Goal: Task Accomplishment & Management: Manage account settings

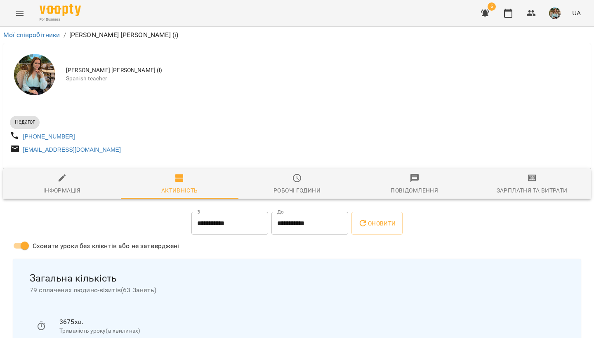
click at [554, 14] on img "button" at bounding box center [555, 13] width 12 height 12
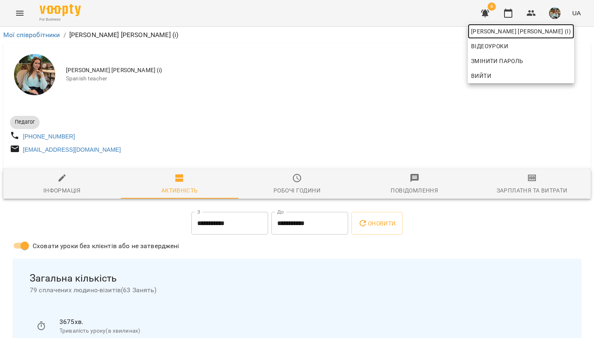
click at [548, 34] on span "[PERSON_NAME] [PERSON_NAME] (і)" at bounding box center [521, 31] width 100 height 10
click at [391, 77] on div at bounding box center [297, 169] width 594 height 338
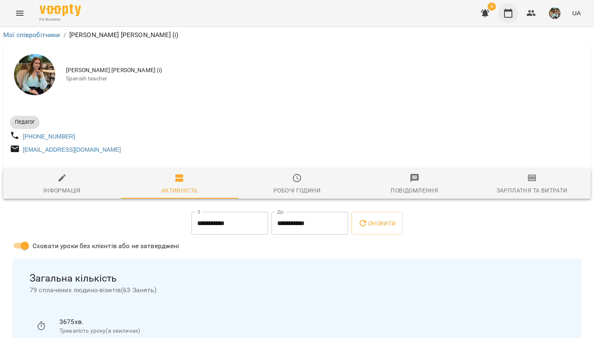
click at [505, 14] on icon "button" at bounding box center [508, 13] width 8 height 9
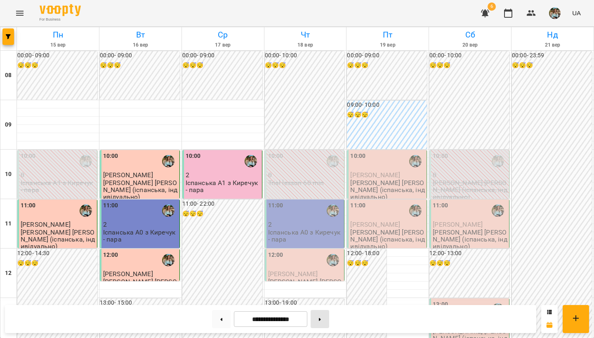
scroll to position [492, 0]
click at [321, 289] on button at bounding box center [320, 319] width 19 height 18
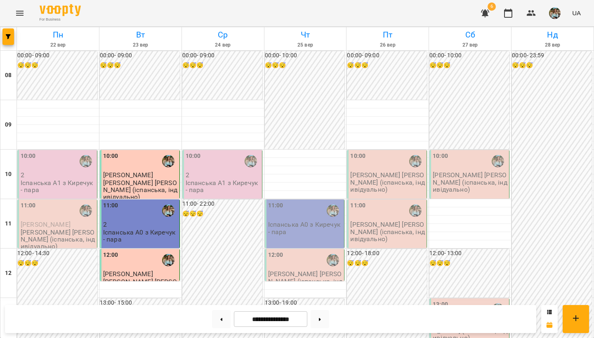
scroll to position [40, 0]
click at [130, 251] on div "12:00" at bounding box center [140, 260] width 75 height 19
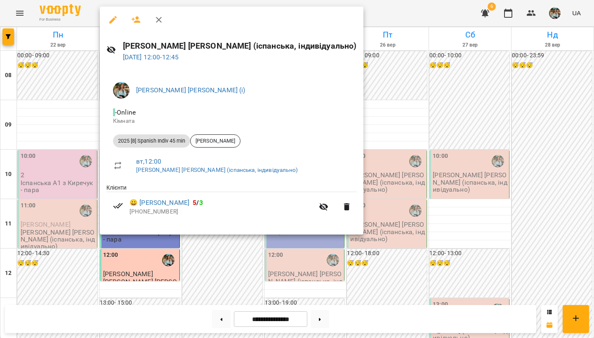
click at [67, 77] on div at bounding box center [297, 169] width 594 height 338
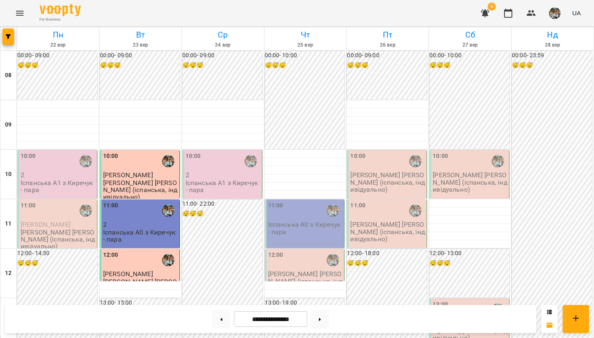
scroll to position [492, 0]
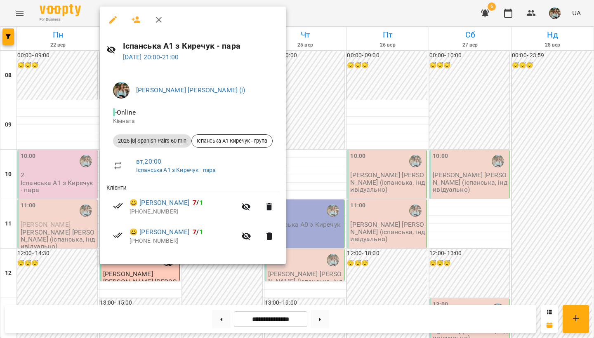
click at [65, 126] on div at bounding box center [297, 169] width 594 height 338
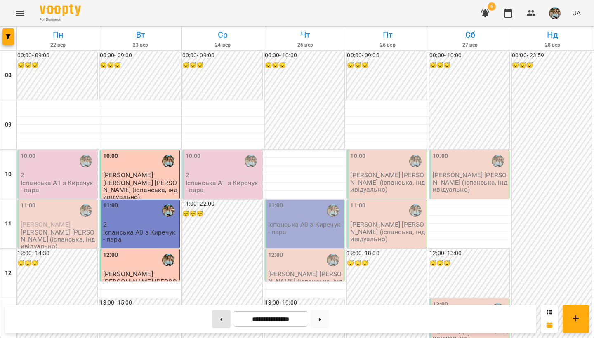
click at [222, 289] on button at bounding box center [221, 319] width 19 height 18
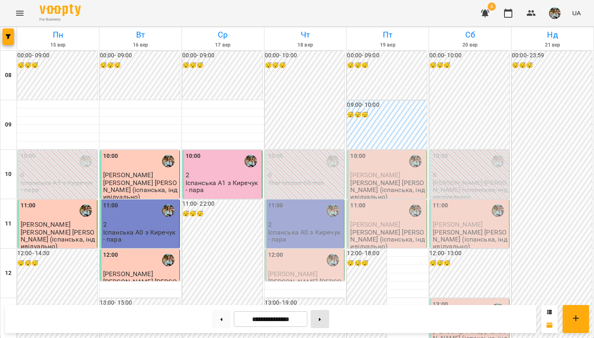
click at [321, 289] on button at bounding box center [320, 319] width 19 height 18
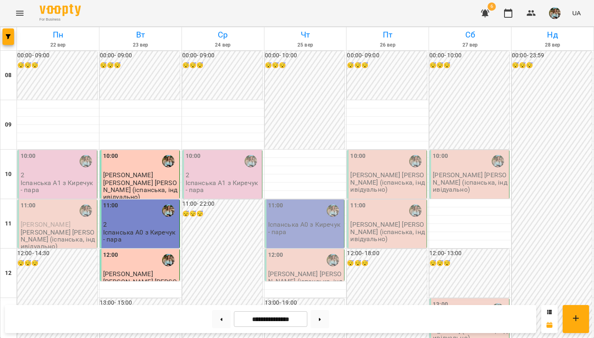
scroll to position [441, 0]
click at [221, 289] on icon at bounding box center [222, 319] width 2 height 3
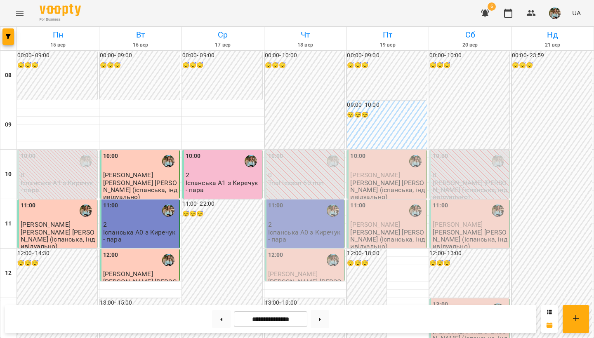
scroll to position [492, 0]
click at [321, 289] on button at bounding box center [320, 319] width 19 height 18
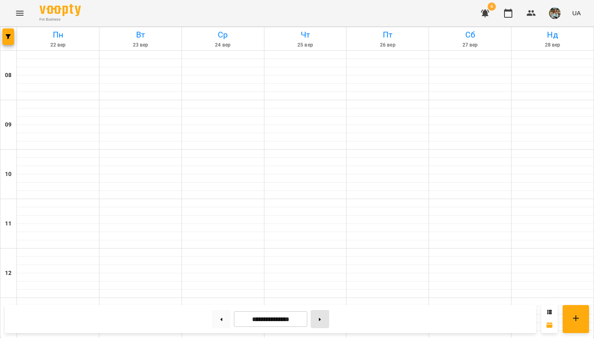
type input "**********"
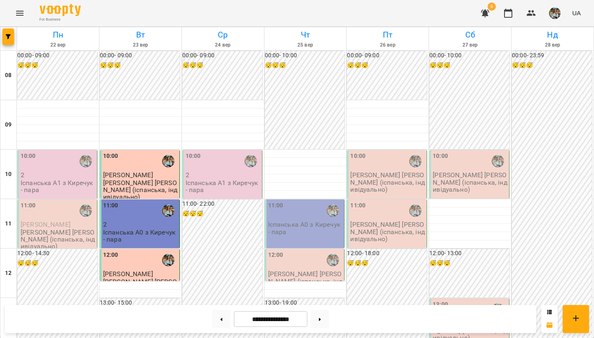
scroll to position [344, 0]
click at [561, 15] on img "button" at bounding box center [555, 13] width 12 height 12
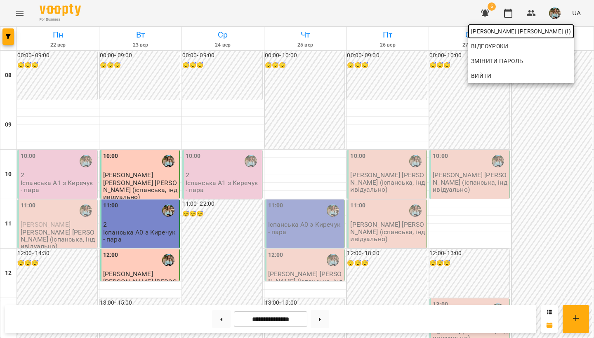
click at [552, 33] on span "[PERSON_NAME] [PERSON_NAME] (і)" at bounding box center [521, 31] width 100 height 10
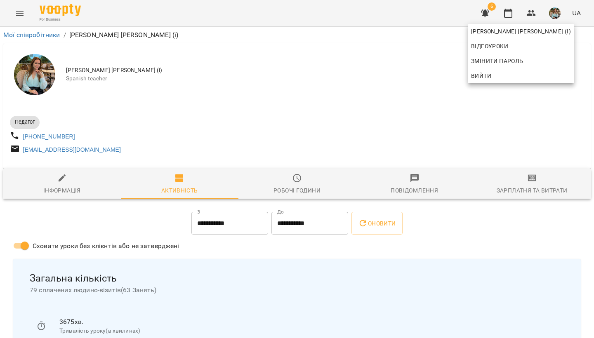
click at [282, 114] on div at bounding box center [297, 169] width 594 height 338
